Goal: Find contact information: Find contact information

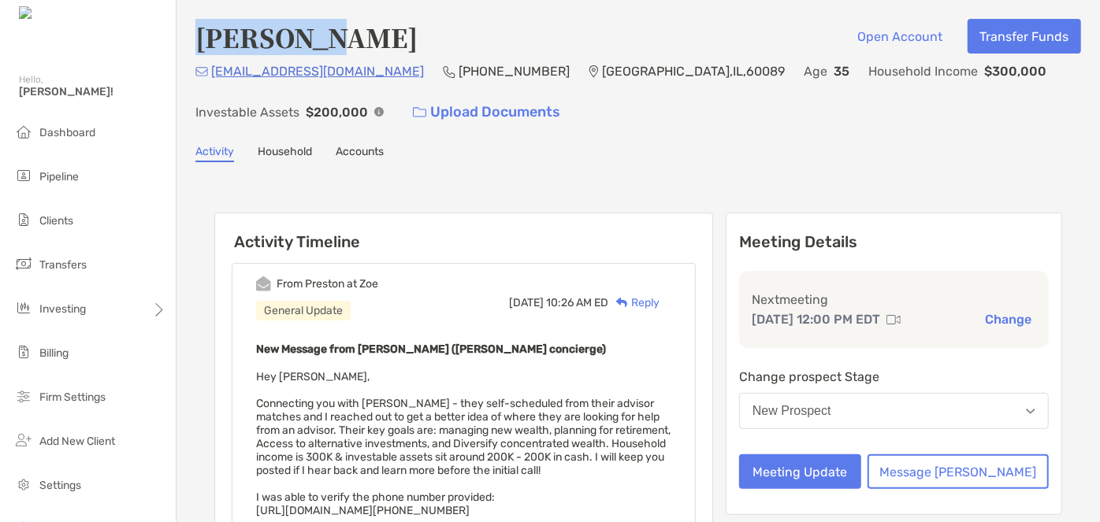
drag, startPoint x: 325, startPoint y: 38, endPoint x: 198, endPoint y: 42, distance: 127.7
click at [198, 42] on h4 "[PERSON_NAME]" at bounding box center [306, 37] width 222 height 36
copy h4 "[PERSON_NAME]"
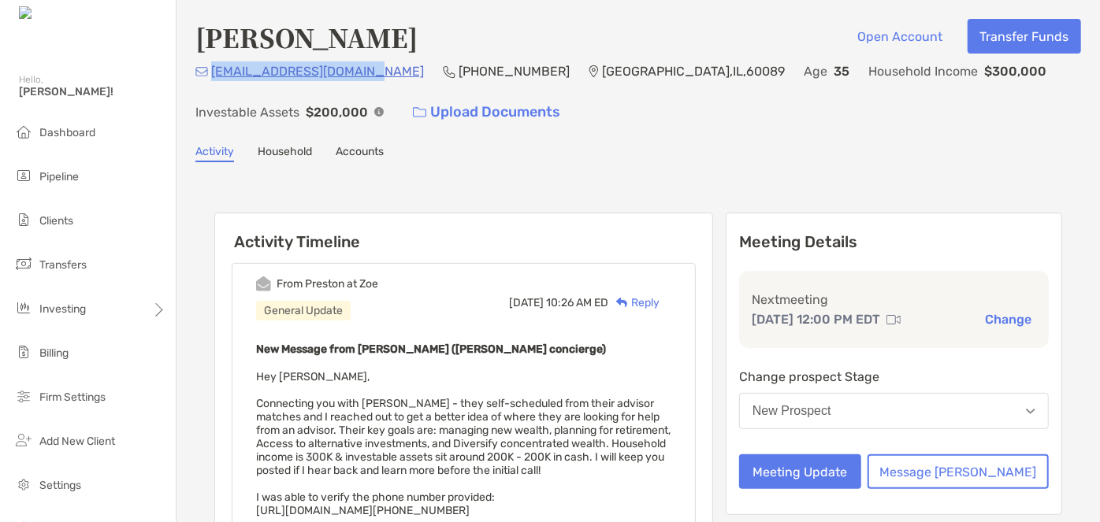
drag, startPoint x: 372, startPoint y: 74, endPoint x: 210, endPoint y: 76, distance: 162.3
click at [210, 76] on div "davidban@cadence-pt.com" at bounding box center [309, 71] width 228 height 20
copy p "davidban@cadence-pt.com"
